Goal: Complete application form

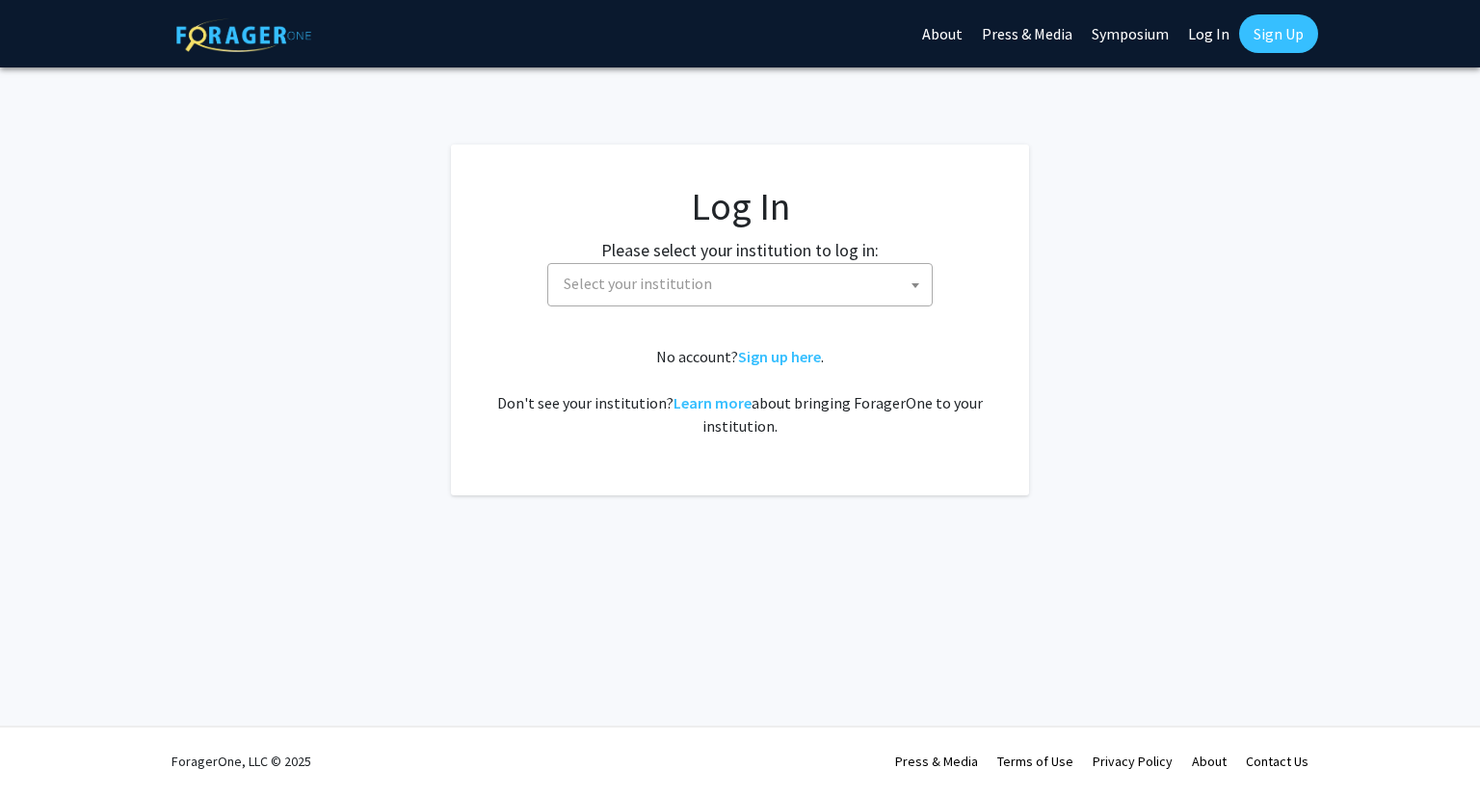
select select
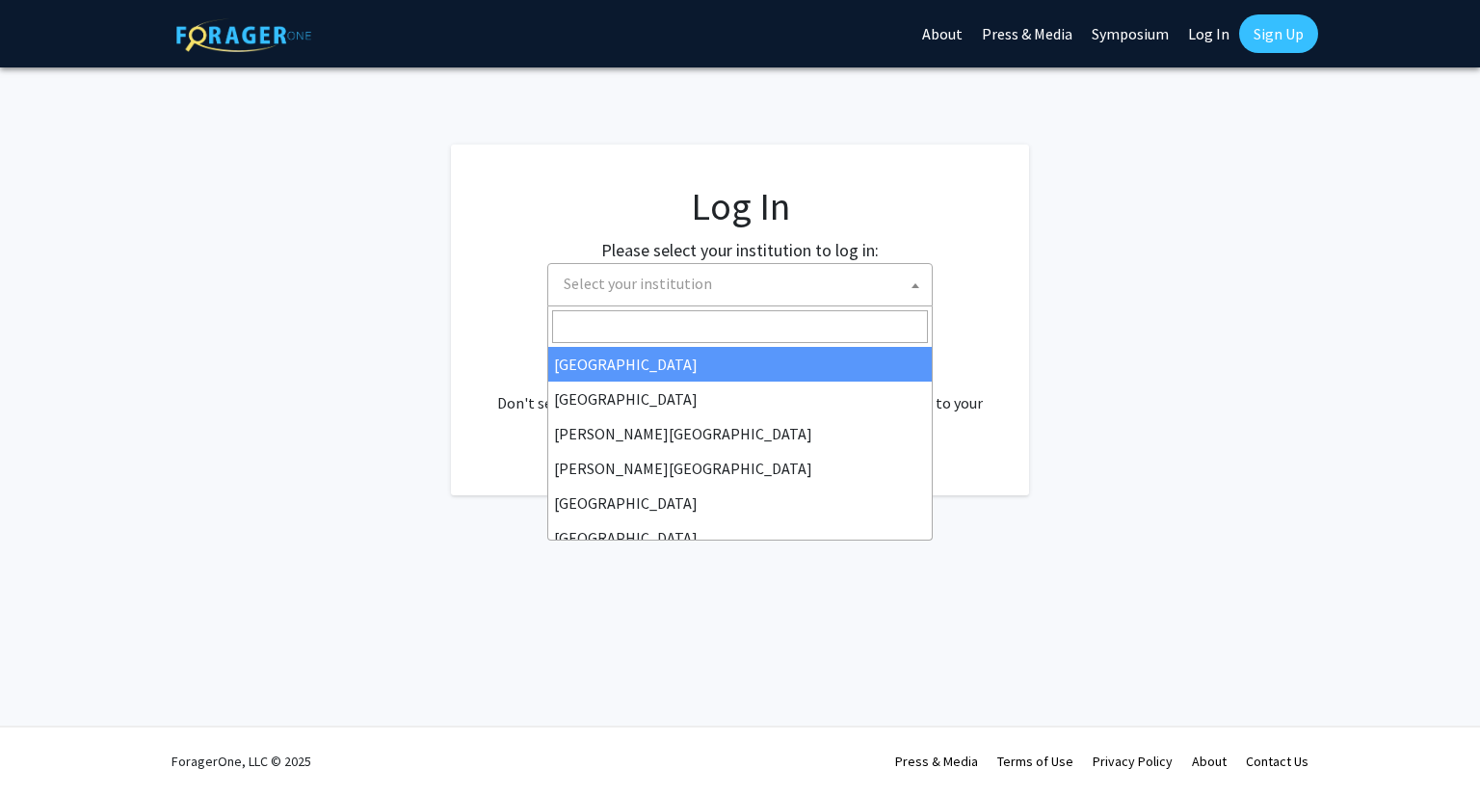
click at [629, 294] on span "Select your institution" at bounding box center [744, 284] width 376 height 40
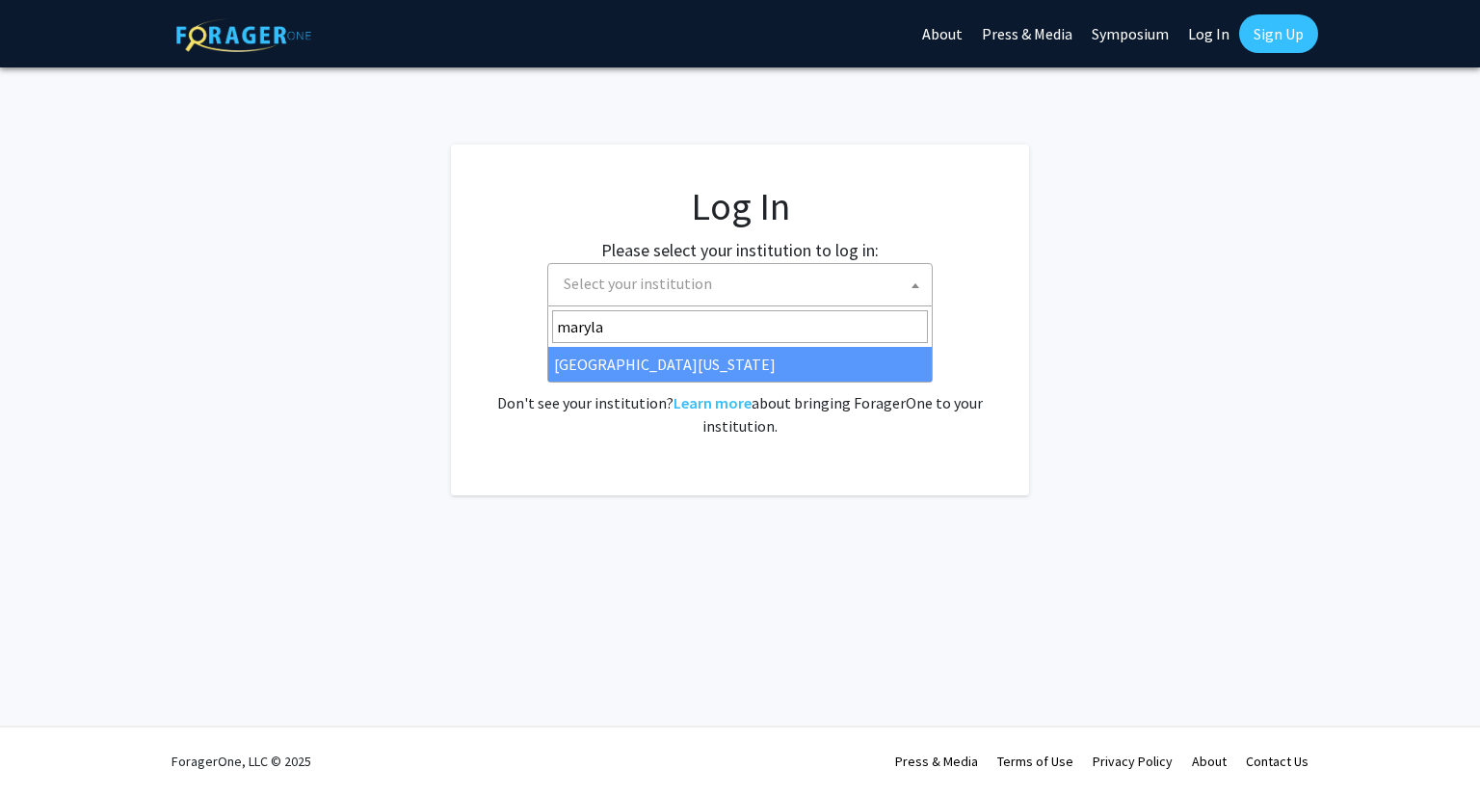
type input "marylan"
select select "31"
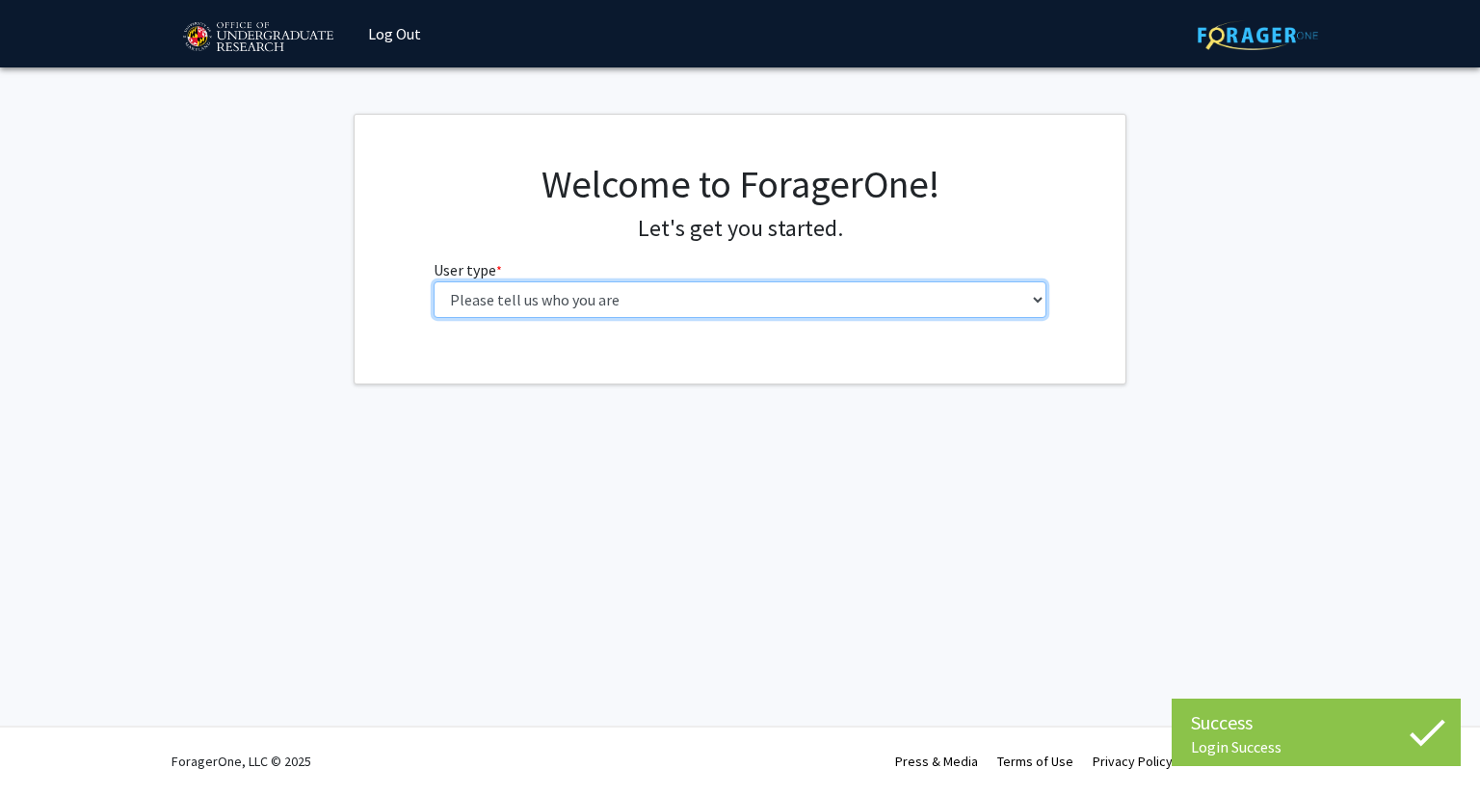
click at [467, 296] on select "Please tell us who you are Undergraduate Student Master's Student Doctoral Cand…" at bounding box center [741, 299] width 614 height 37
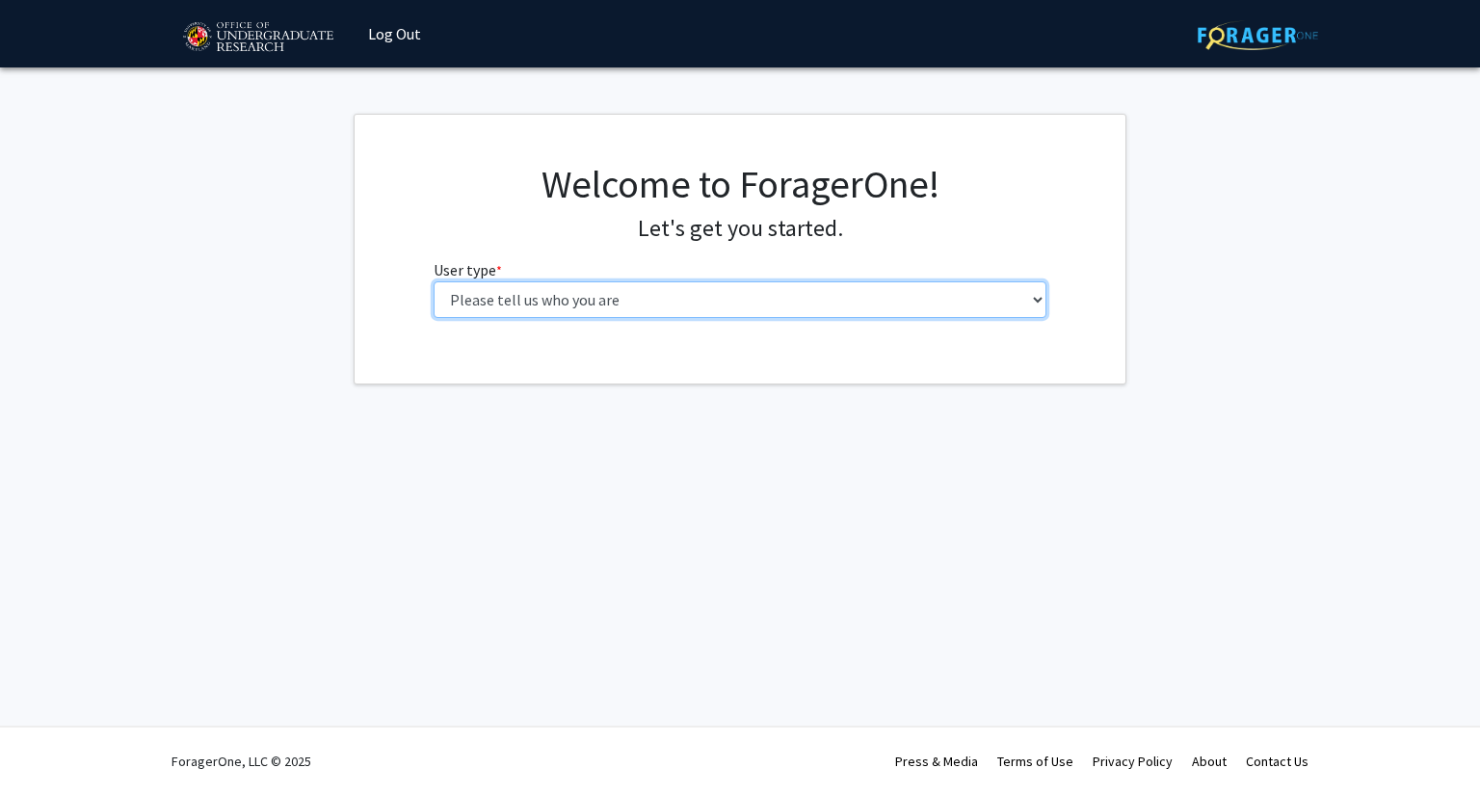
select select "1: undergrad"
click at [434, 281] on select "Please tell us who you are Undergraduate Student Master's Student Doctoral Cand…" at bounding box center [741, 299] width 614 height 37
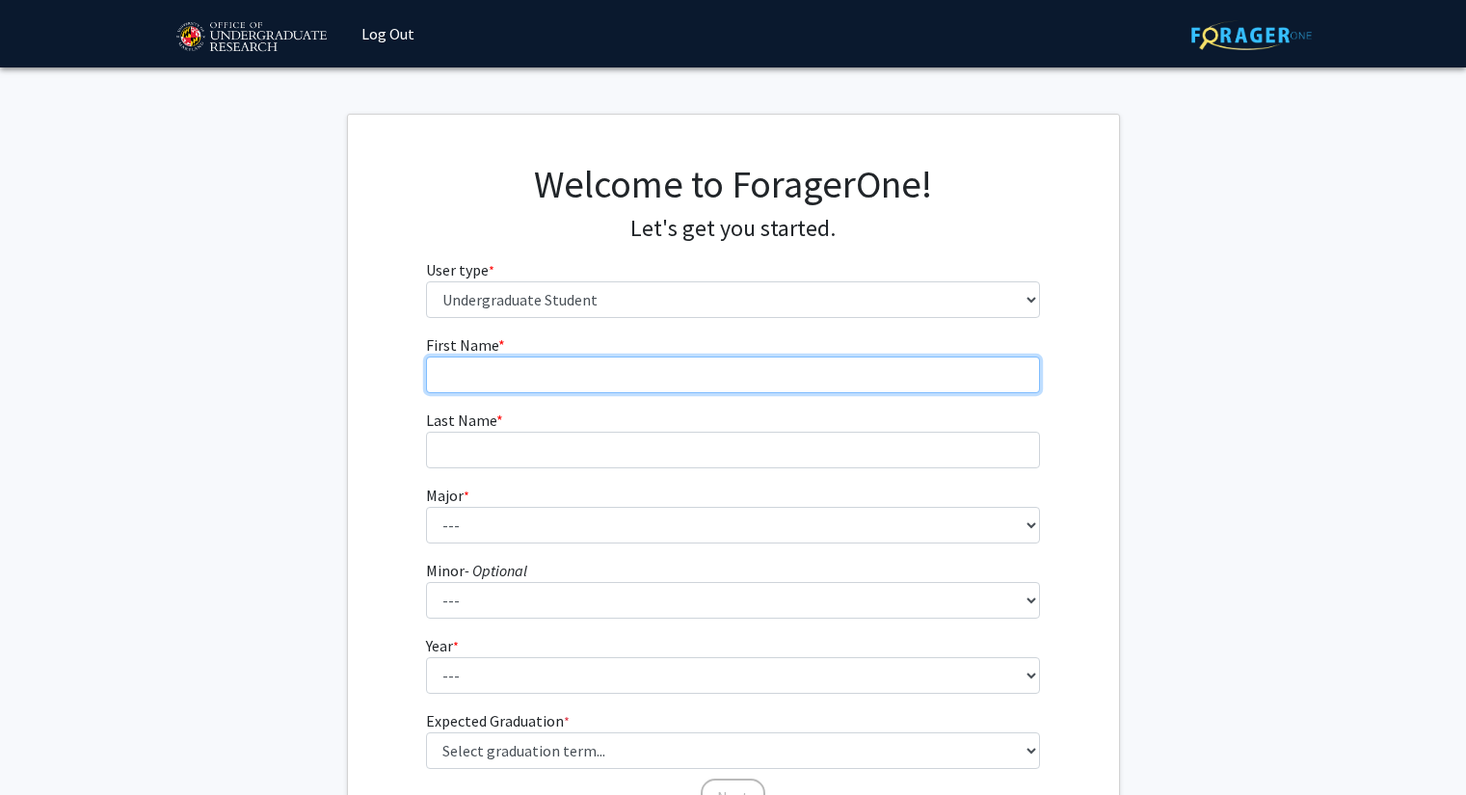
click at [478, 369] on input "First Name * required" at bounding box center [733, 375] width 614 height 37
type input "Jasper"
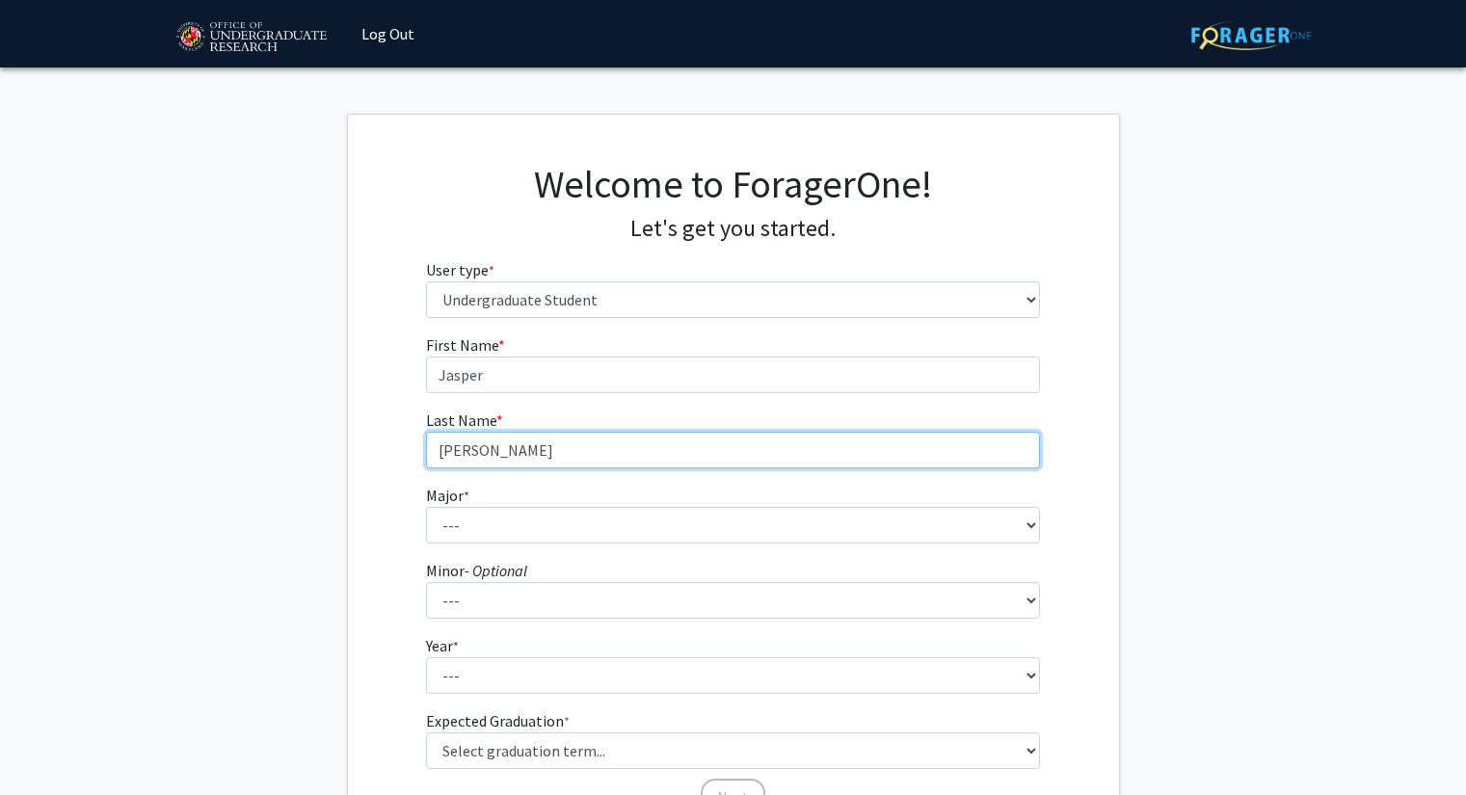
type input "[PERSON_NAME]"
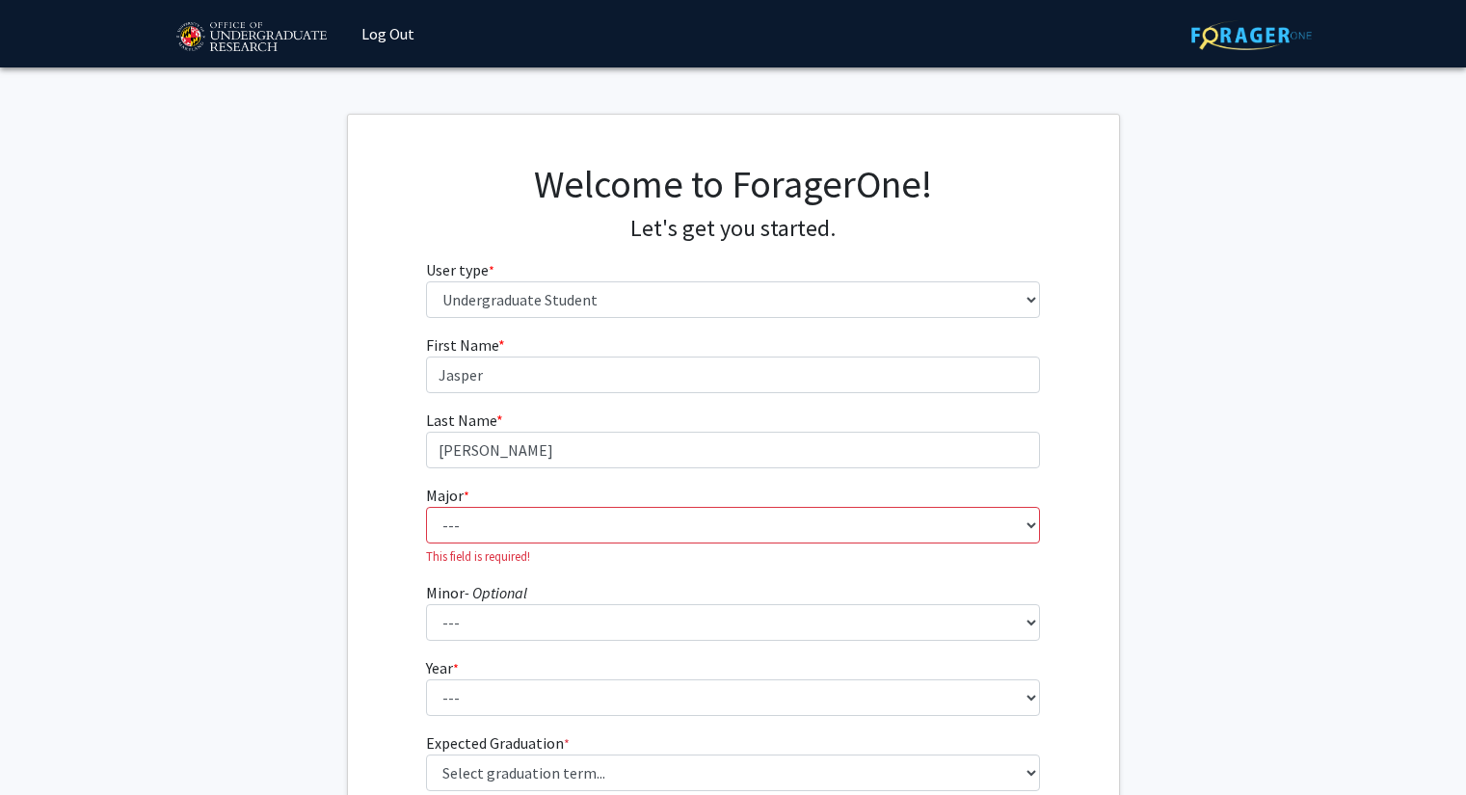
click at [1445, 379] on fg-get-started "Welcome to ForagerOne! Let's get you started. User type * required Please tell …" at bounding box center [733, 502] width 1466 height 777
click at [567, 526] on select "--- Accounting Aerospace Engineering African American and Africana Studies Agri…" at bounding box center [733, 525] width 614 height 37
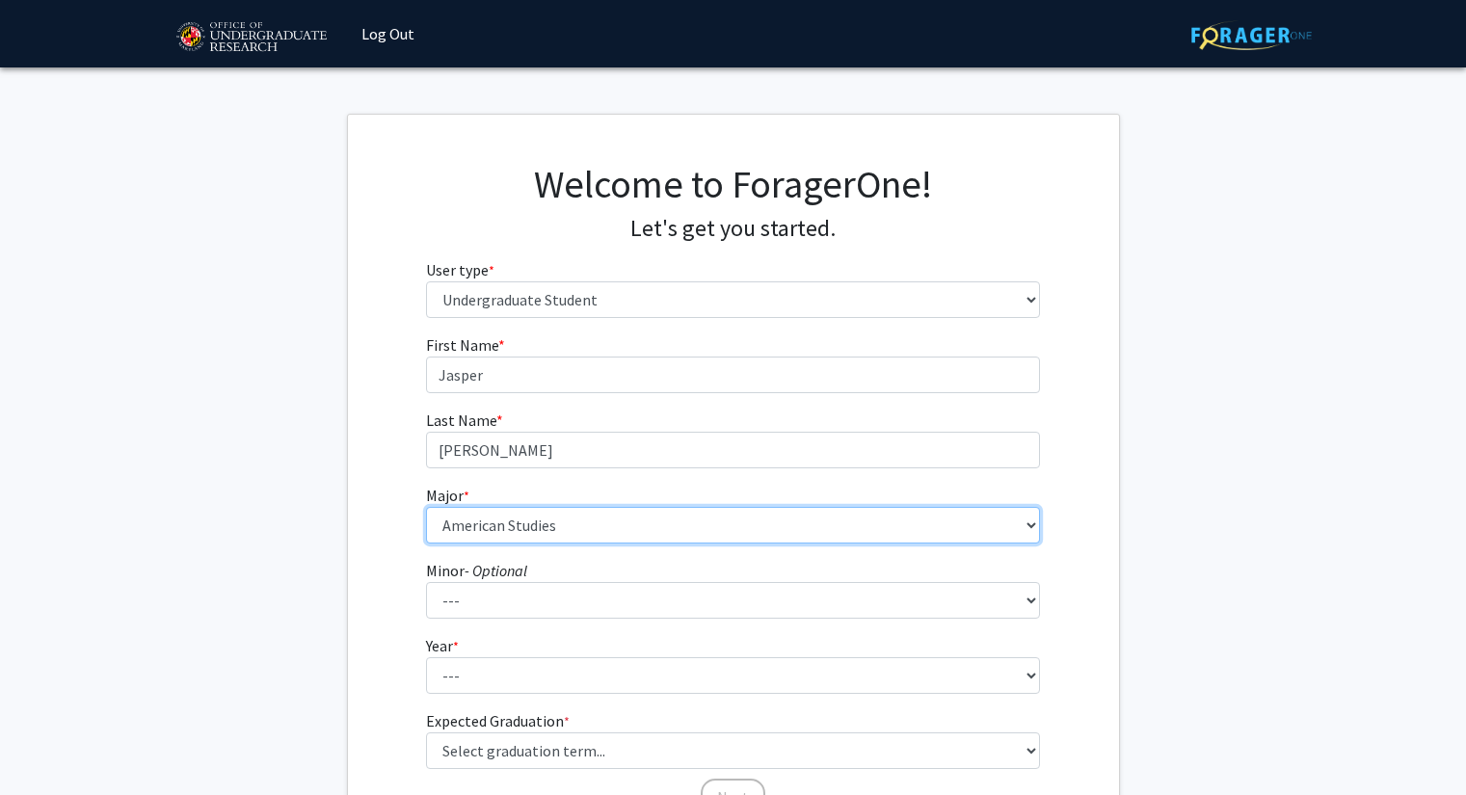
click at [568, 525] on select "--- Accounting Aerospace Engineering African American and Africana Studies Agri…" at bounding box center [733, 525] width 614 height 37
select select "69: 2370"
click at [426, 507] on select "--- Accounting Aerospace Engineering African American and Africana Studies Agri…" at bounding box center [733, 525] width 614 height 37
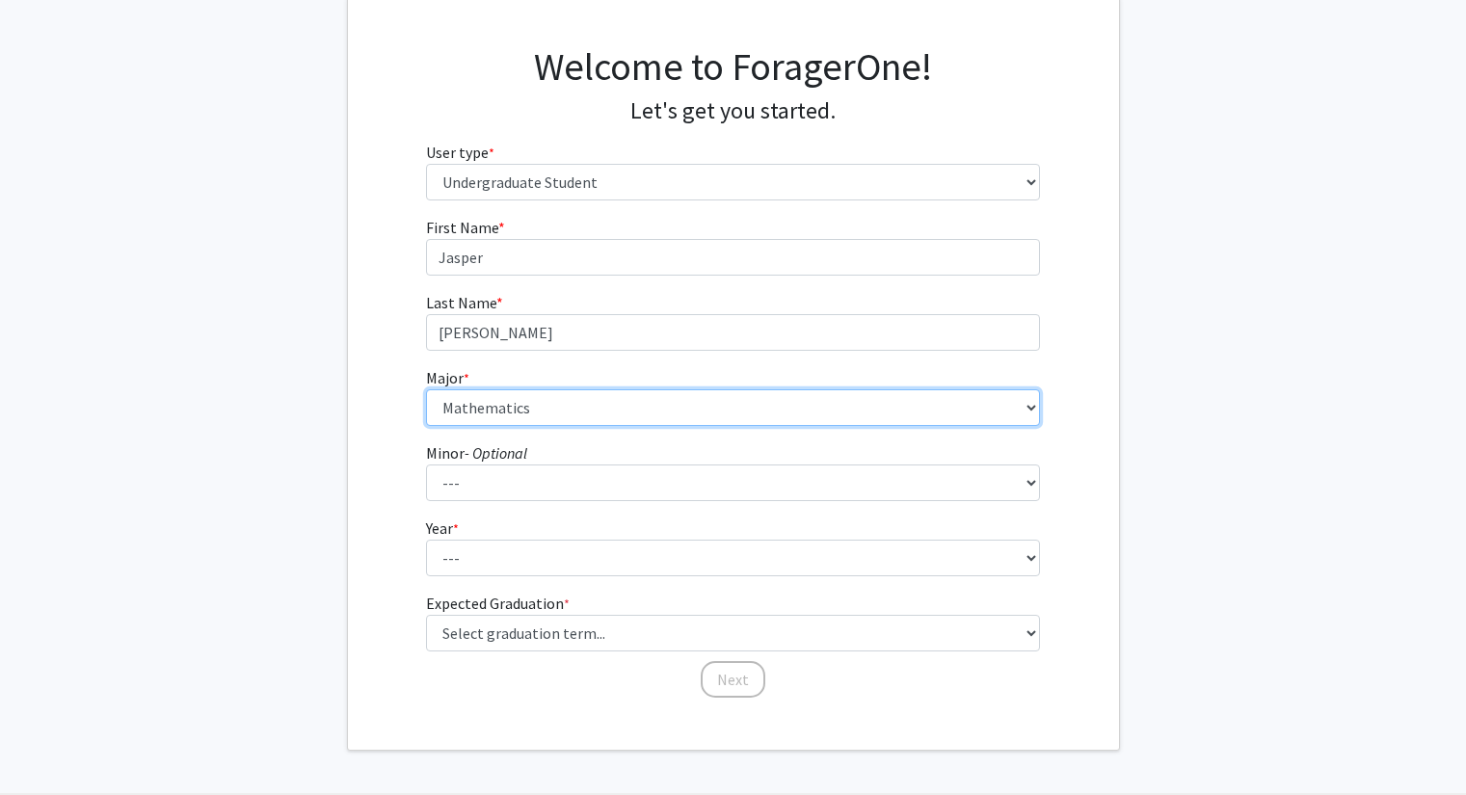
scroll to position [119, 0]
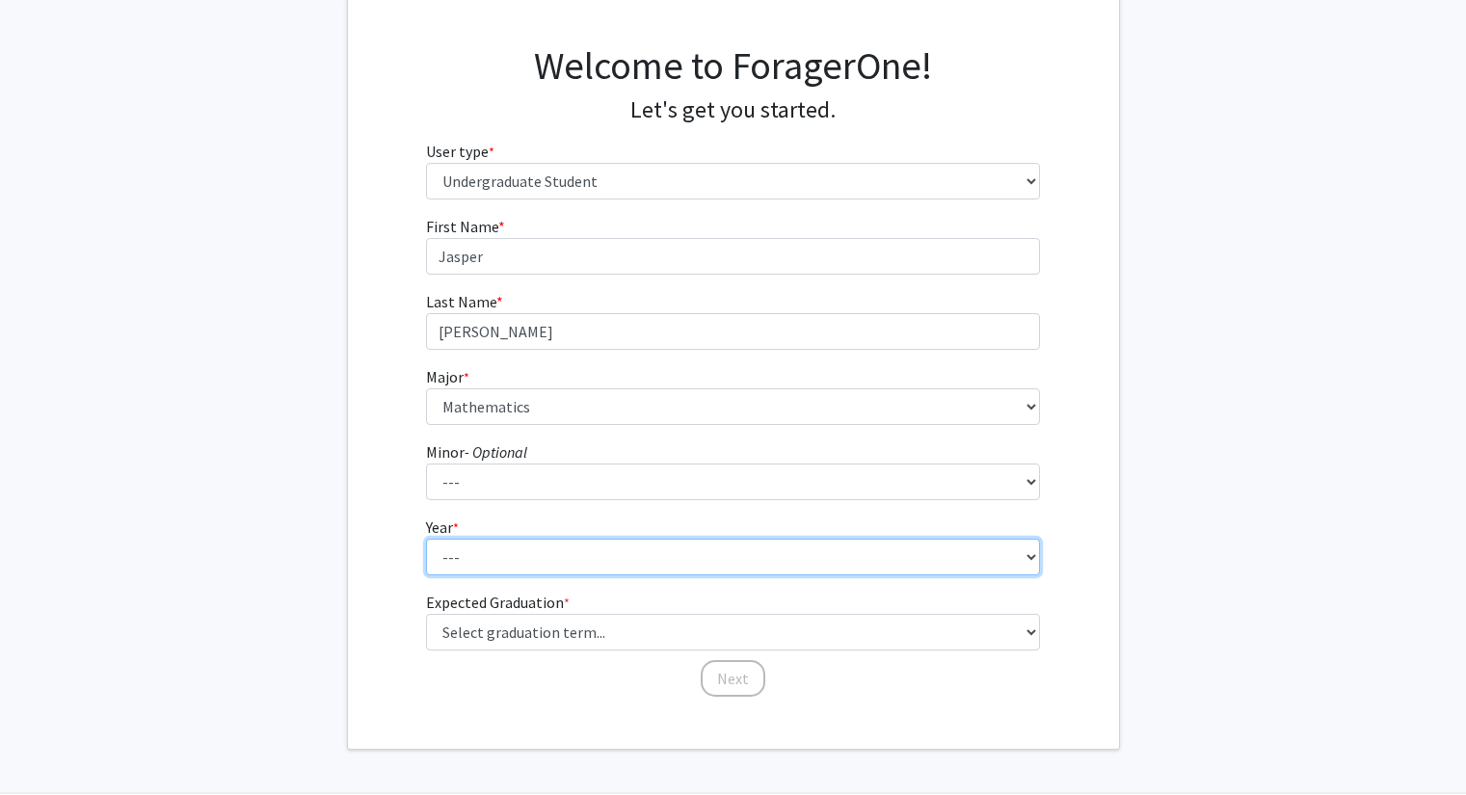
click at [492, 567] on select "--- First-year Sophomore Junior Senior Postbaccalaureate Certificate" at bounding box center [733, 557] width 614 height 37
select select "2: sophomore"
click at [426, 539] on select "--- First-year Sophomore Junior Senior Postbaccalaureate Certificate" at bounding box center [733, 557] width 614 height 37
click at [480, 539] on select "--- First-year Sophomore Junior Senior Postbaccalaureate Certificate" at bounding box center [733, 557] width 614 height 37
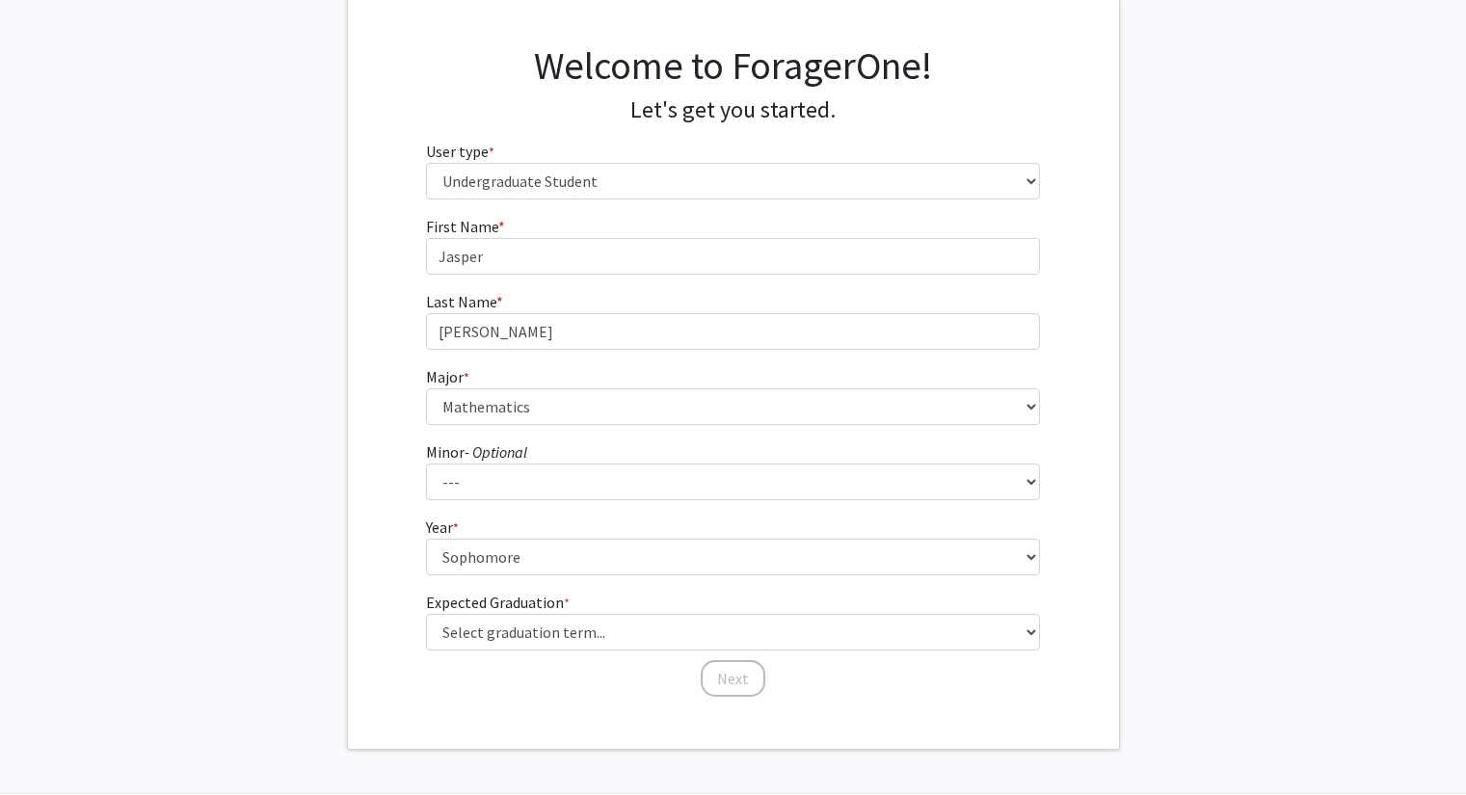
click at [347, 547] on fg-card "Welcome to ForagerOne! Let's get you started. User type * required Please tell …" at bounding box center [733, 372] width 773 height 754
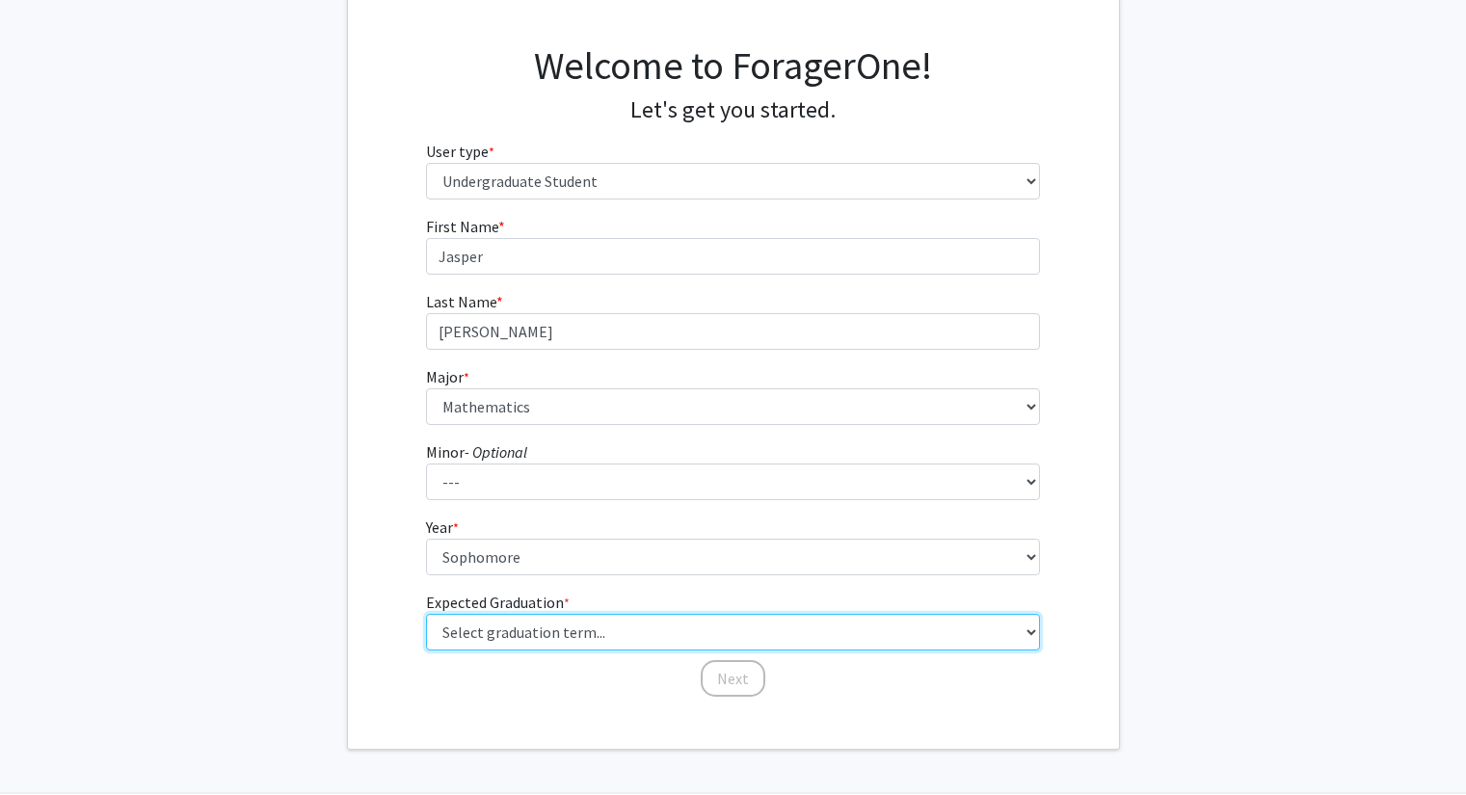
click at [489, 639] on select "Select graduation term... Spring 2025 Summer 2025 Fall 2025 Winter 2025 Spring …" at bounding box center [733, 632] width 614 height 37
select select "13: spring_2028"
click at [426, 614] on select "Select graduation term... Spring 2025 Summer 2025 Fall 2025 Winter 2025 Spring …" at bounding box center [733, 632] width 614 height 37
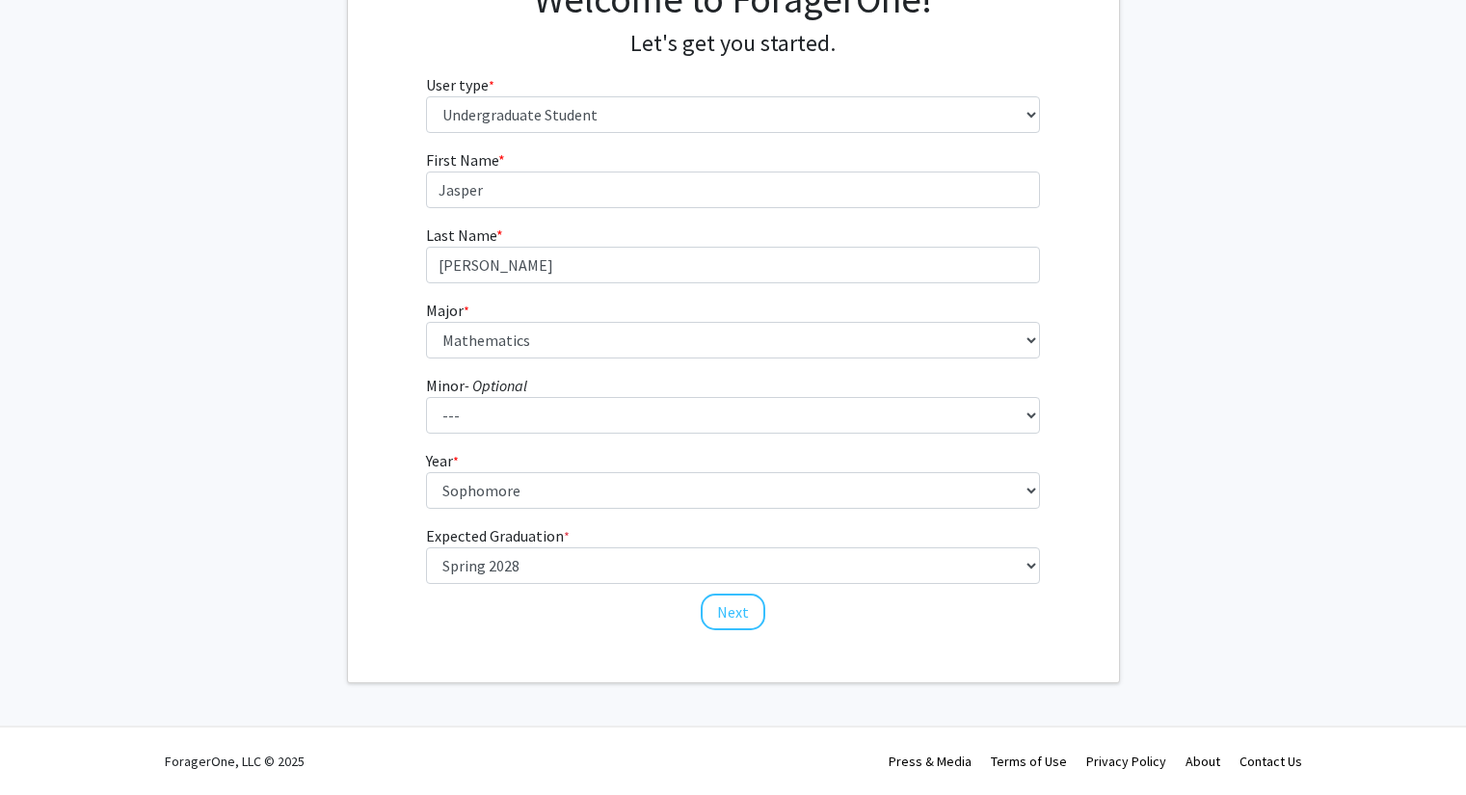
click at [460, 625] on div "First Name * required [PERSON_NAME] Last Name * required [PERSON_NAME] Major * …" at bounding box center [732, 390] width 643 height 484
click at [746, 616] on button "Next" at bounding box center [733, 612] width 65 height 37
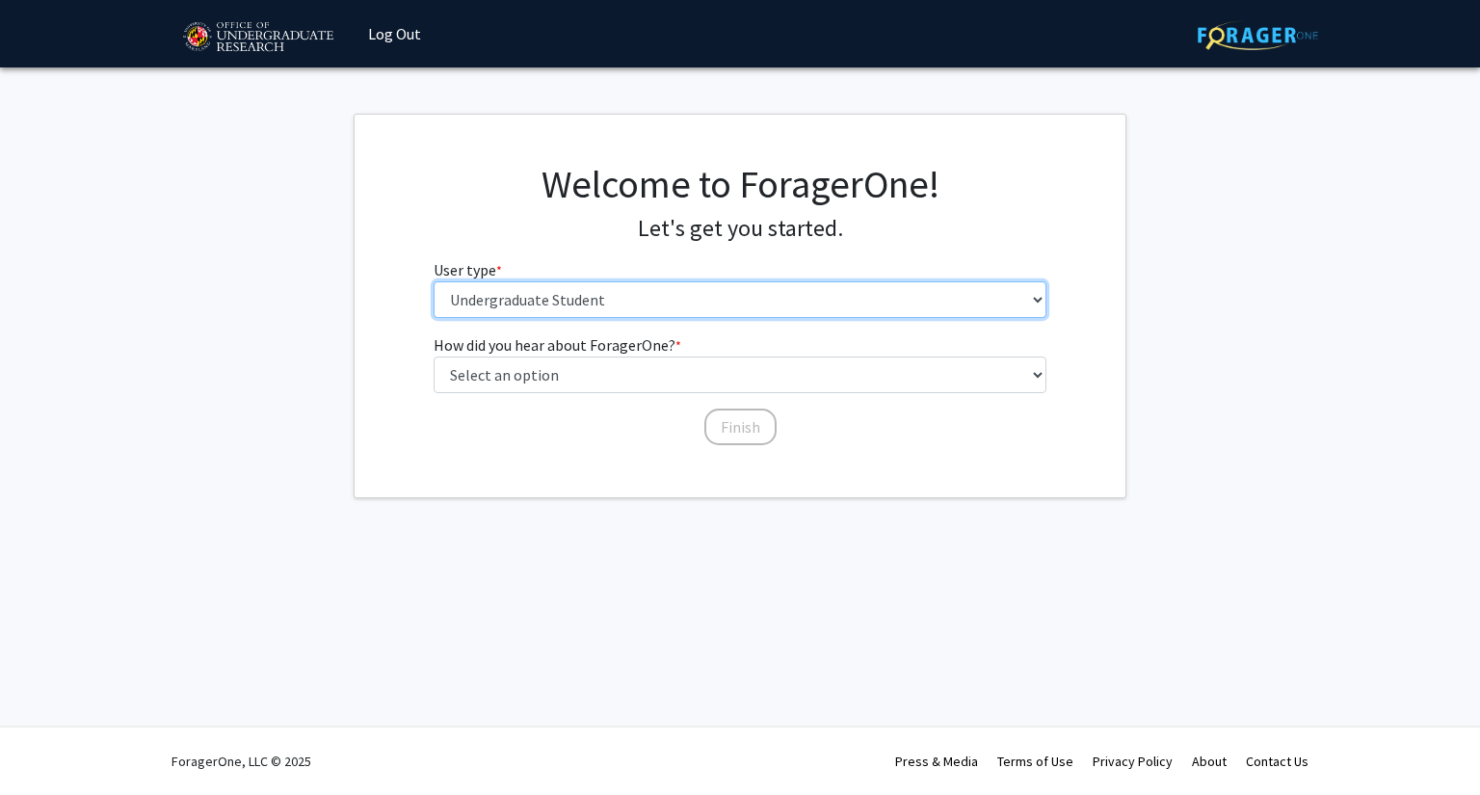
click at [490, 309] on select "Please tell us who you are Undergraduate Student Master's Student Doctoral Cand…" at bounding box center [741, 299] width 614 height 37
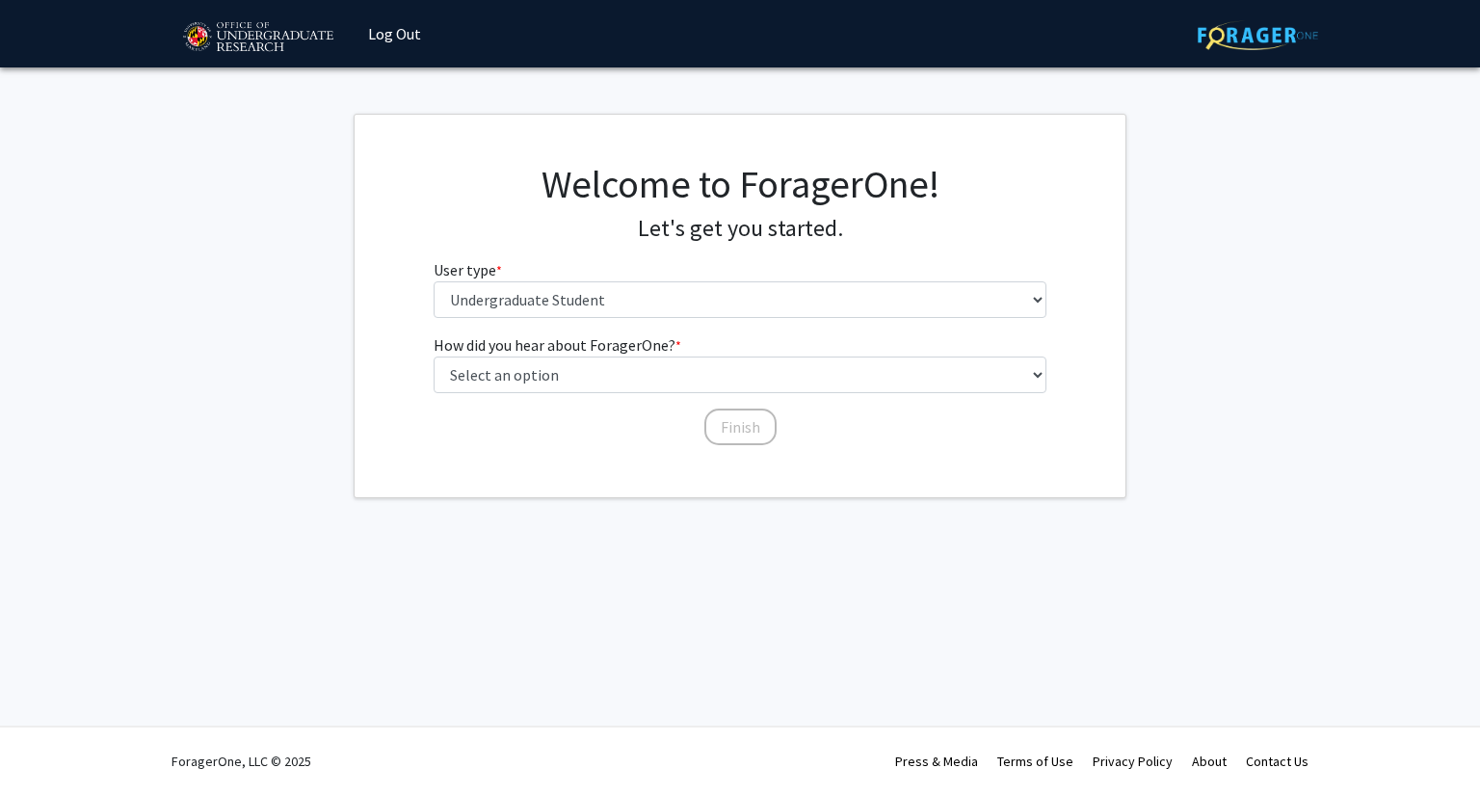
click at [412, 274] on div "Welcome to ForagerOne! Let's get you started. User type * required Please tell …" at bounding box center [740, 247] width 771 height 172
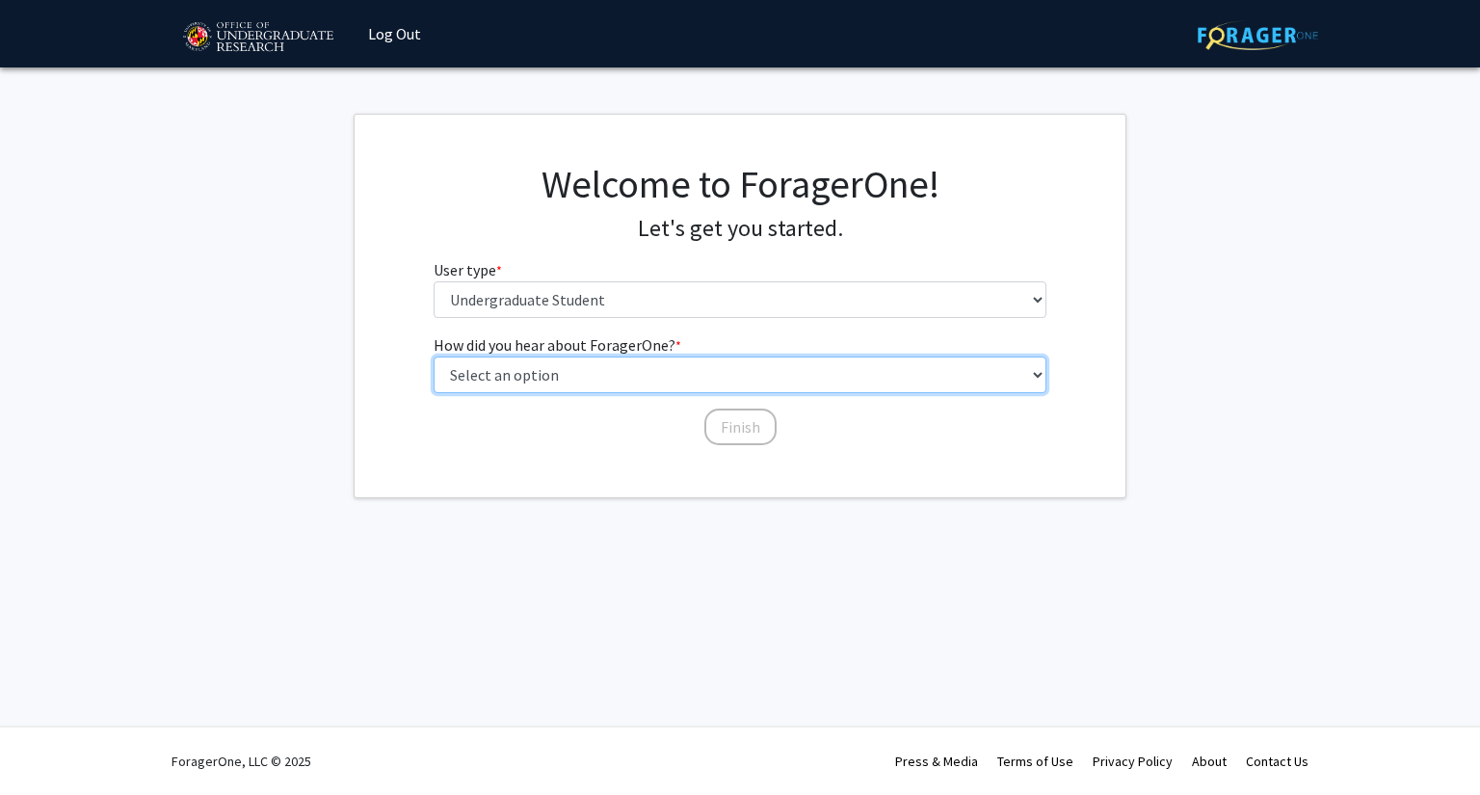
click at [504, 374] on select "Select an option Peer/student recommendation Faculty/staff recommendation Unive…" at bounding box center [741, 375] width 614 height 37
select select "1: peer_recommendation"
click at [434, 357] on select "Select an option Peer/student recommendation Faculty/staff recommendation Unive…" at bounding box center [741, 375] width 614 height 37
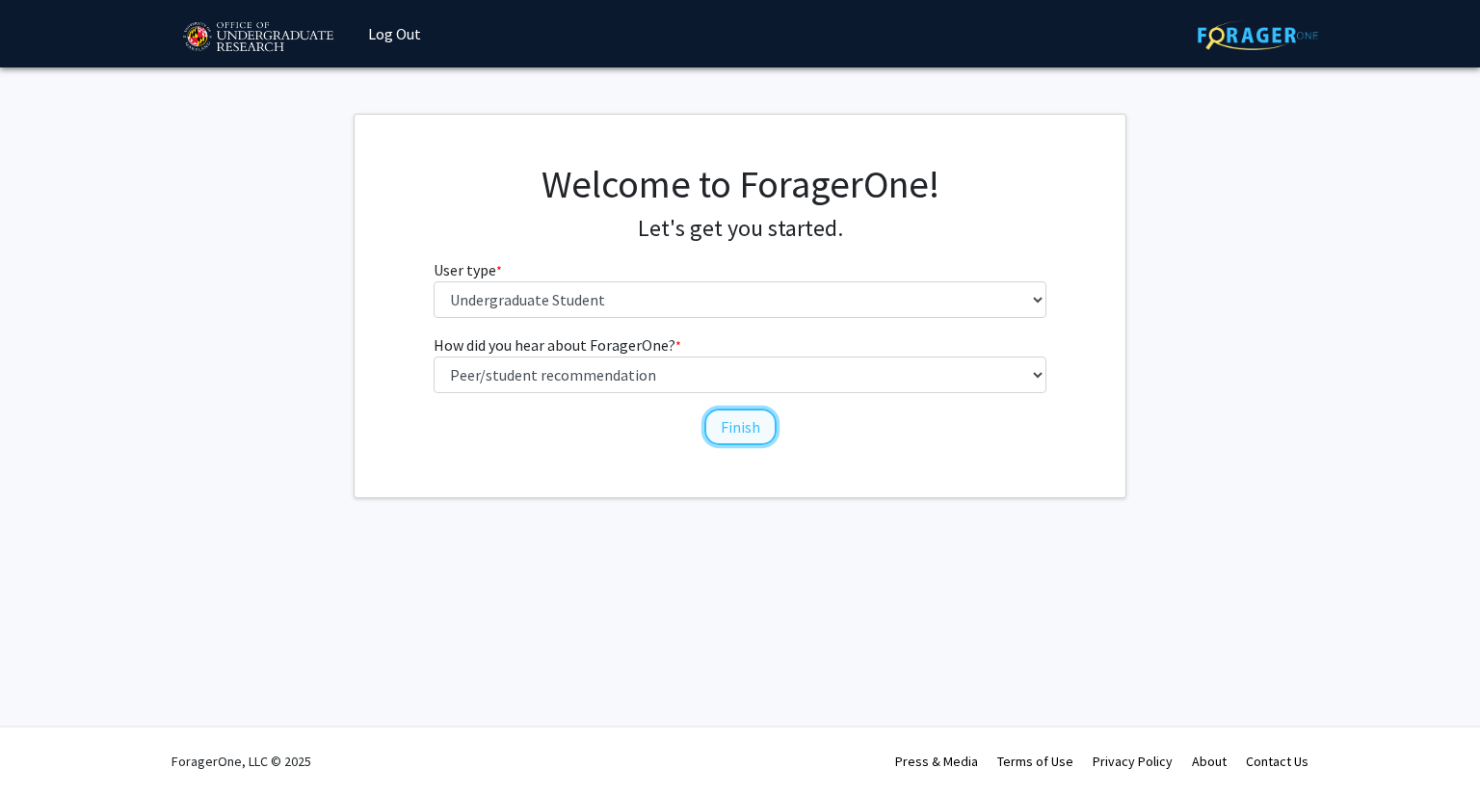
click at [753, 430] on button "Finish" at bounding box center [740, 427] width 72 height 37
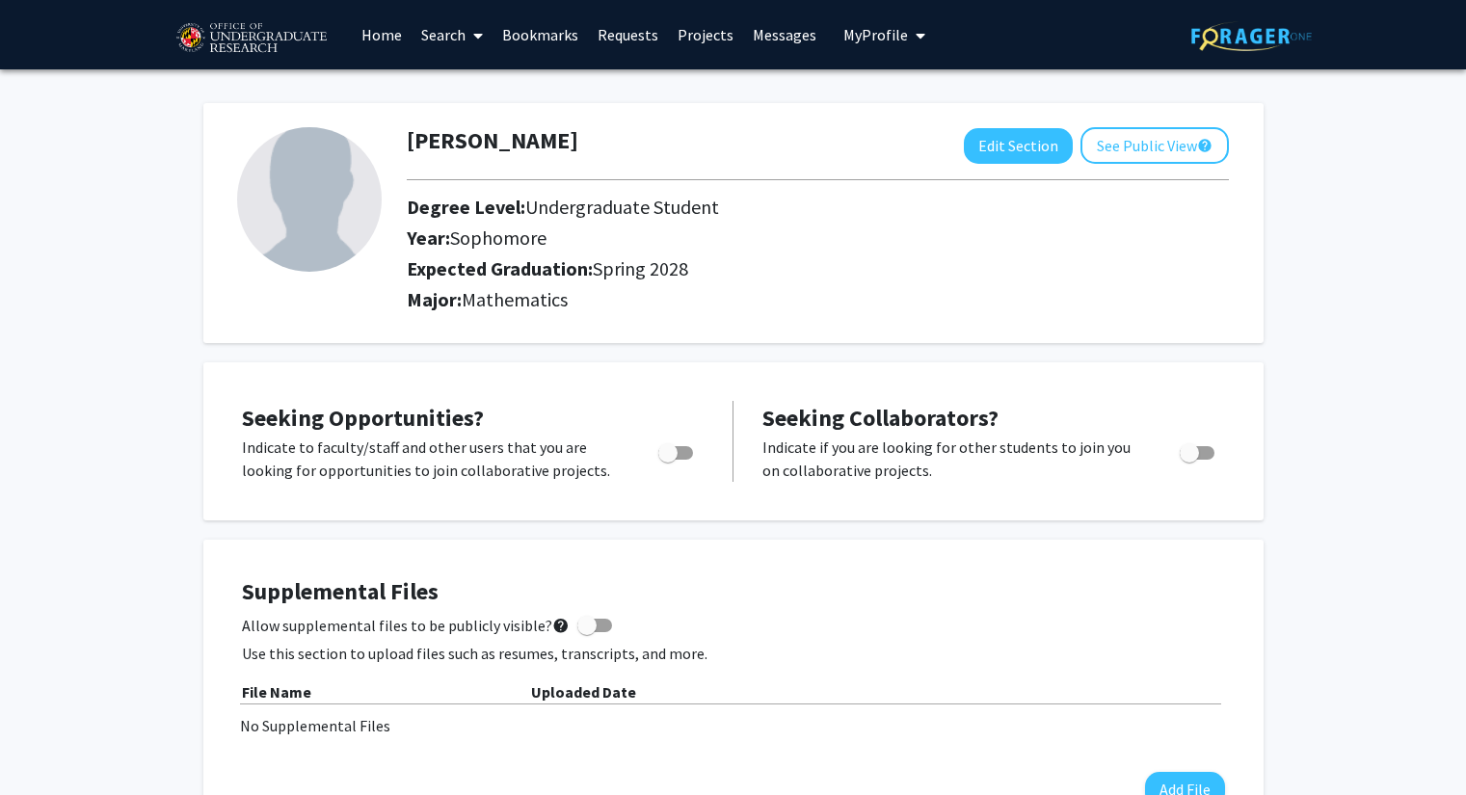
click at [439, 17] on link "Search" at bounding box center [451, 34] width 81 height 67
